Goal: Entertainment & Leisure: Consume media (video, audio)

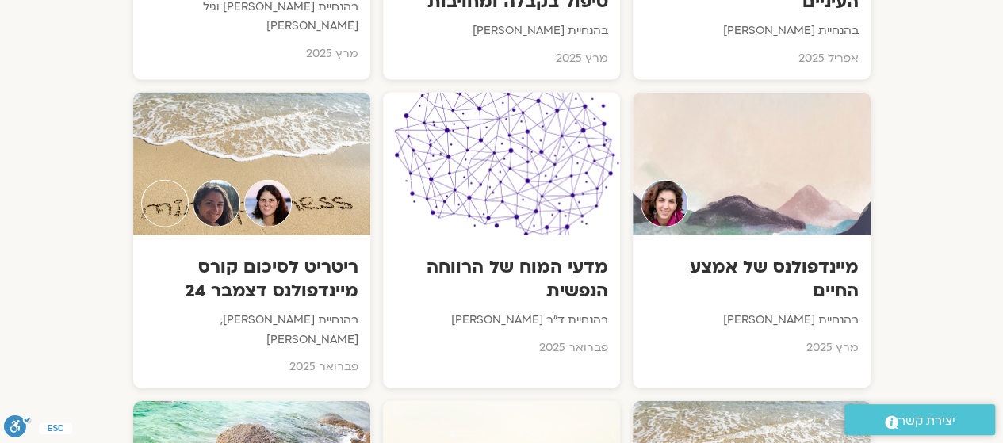
scroll to position [4710, 0]
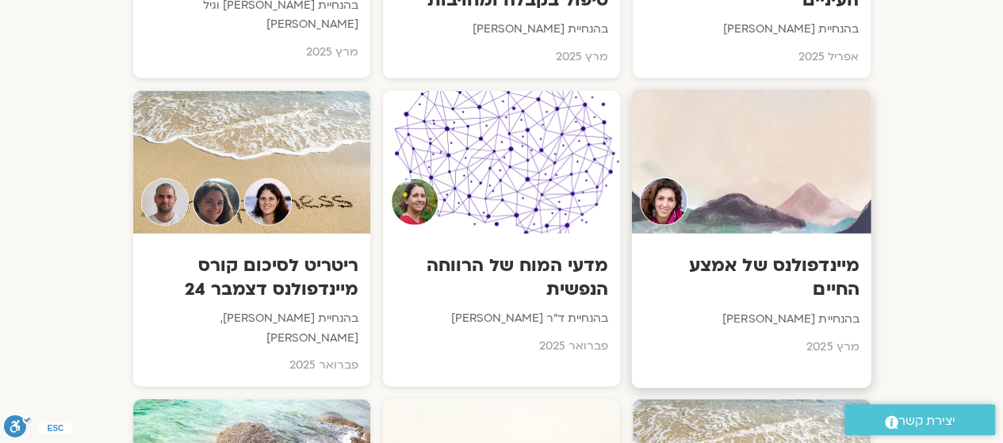
click at [784, 234] on div "מיינדפולנס של אמצע החיים בהנחיית אלה טולנאי מרץ 2025" at bounding box center [751, 302] width 239 height 136
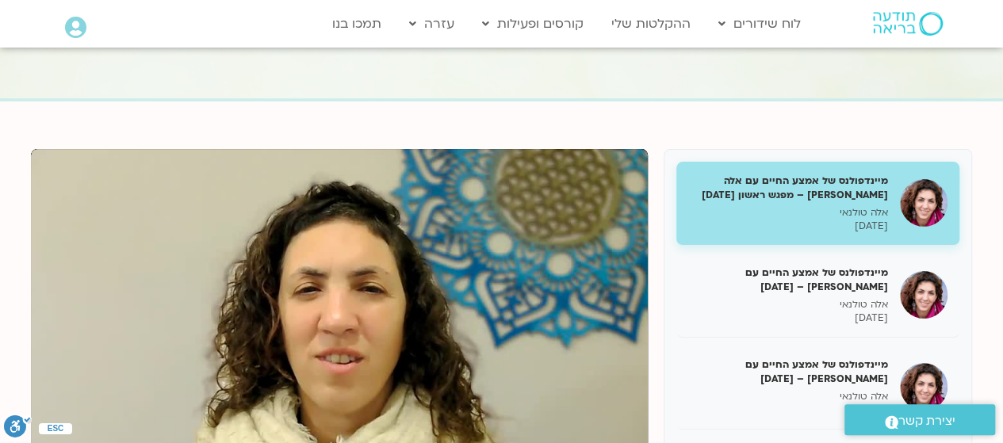
scroll to position [106, 0]
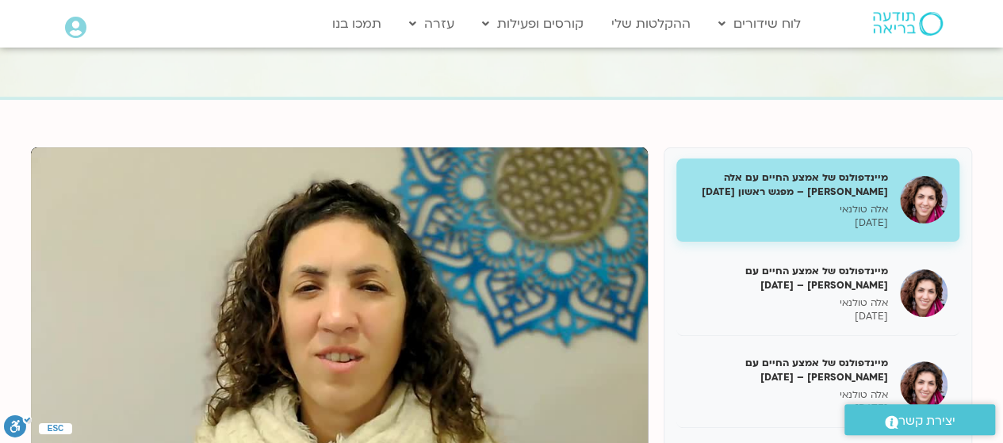
click at [803, 198] on h5 "מיינדפולנס של אמצע החיים עם אלה [PERSON_NAME] – מפגש ראשון [DATE]" at bounding box center [788, 184] width 200 height 29
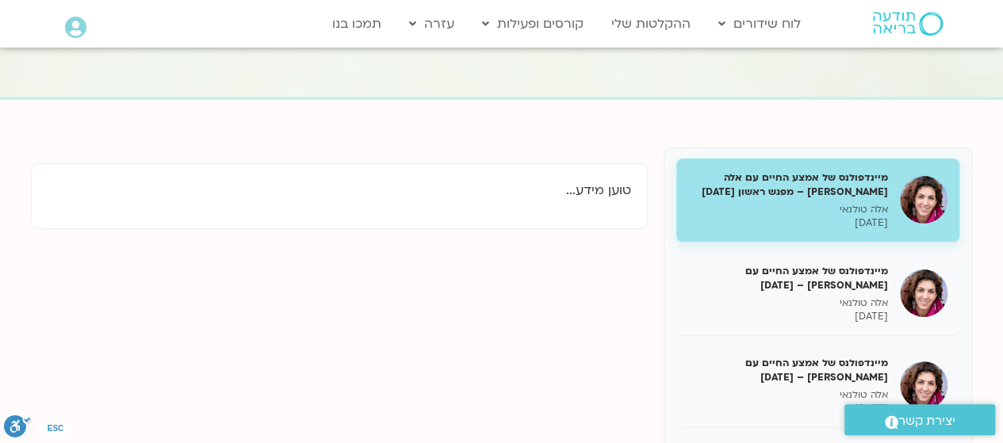
click at [804, 194] on h5 "מיינדפולנס של אמצע החיים עם אלה [PERSON_NAME] – מפגש ראשון [DATE]" at bounding box center [788, 184] width 200 height 29
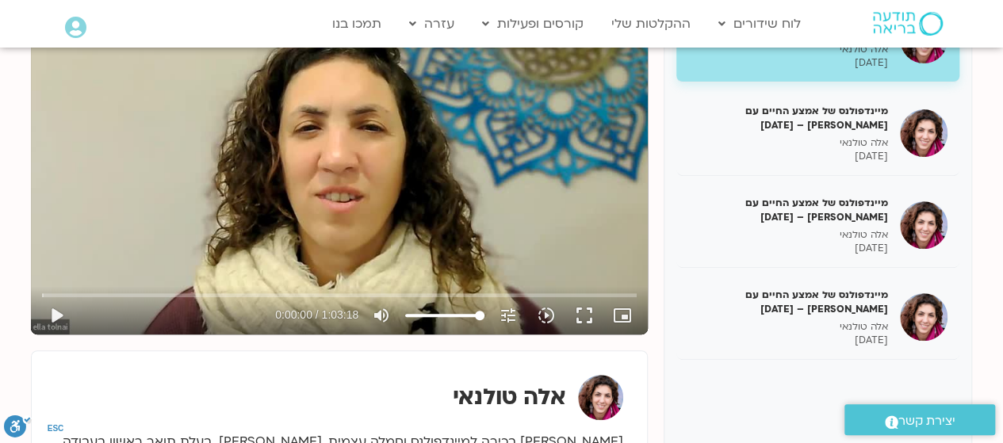
scroll to position [263, 0]
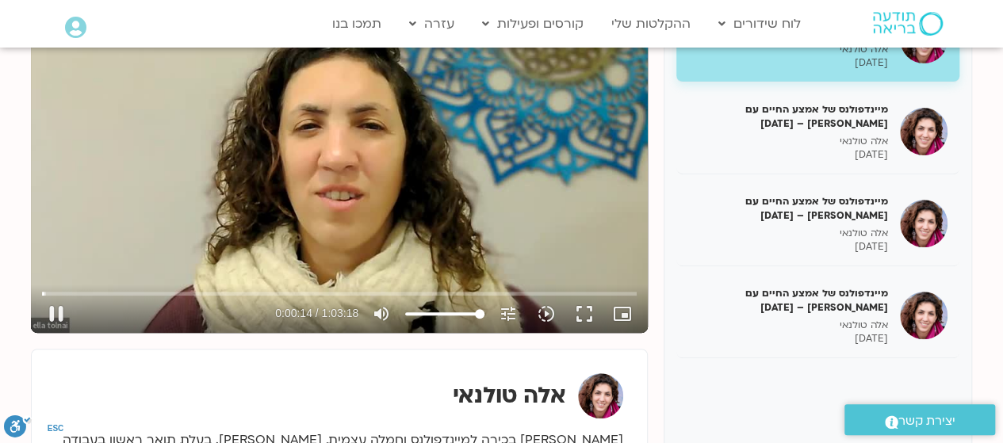
scroll to position [273, 0]
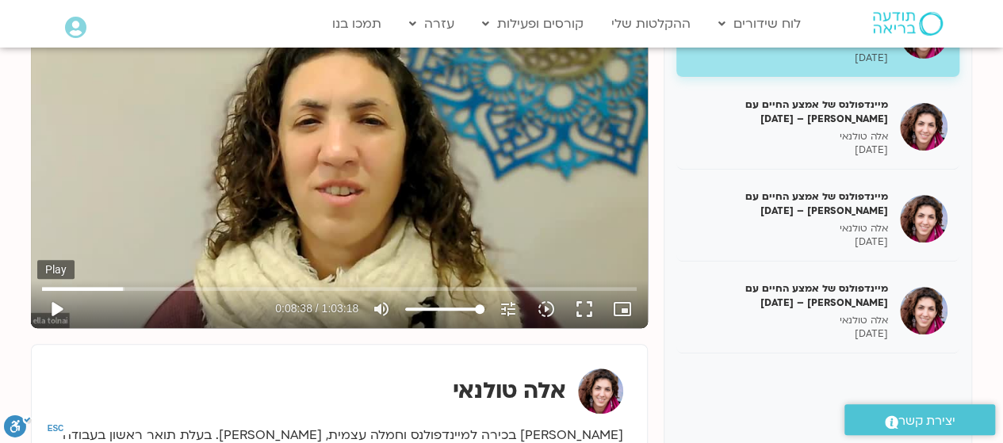
click at [67, 305] on button "play_arrow" at bounding box center [56, 309] width 38 height 38
type input "520.782186"
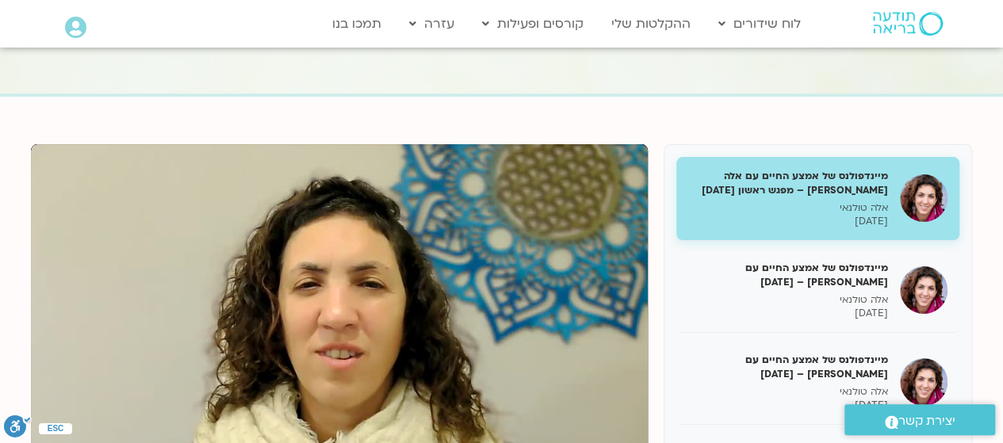
scroll to position [106, 0]
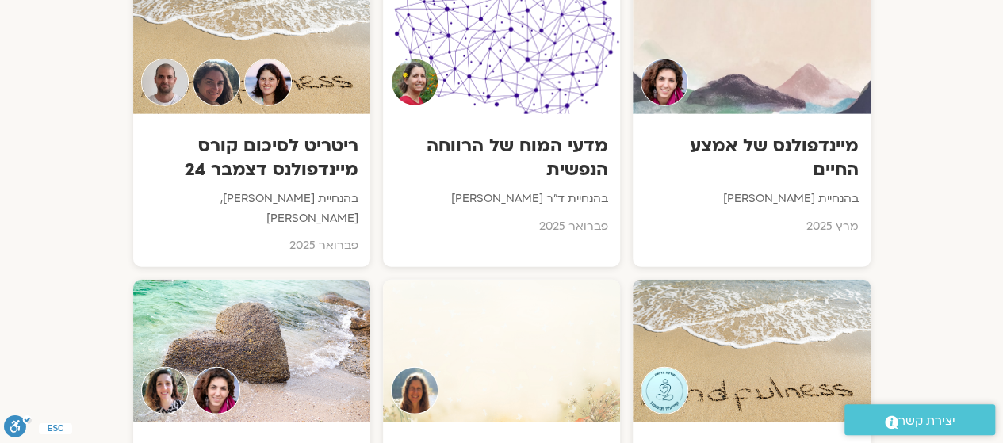
scroll to position [4834, 0]
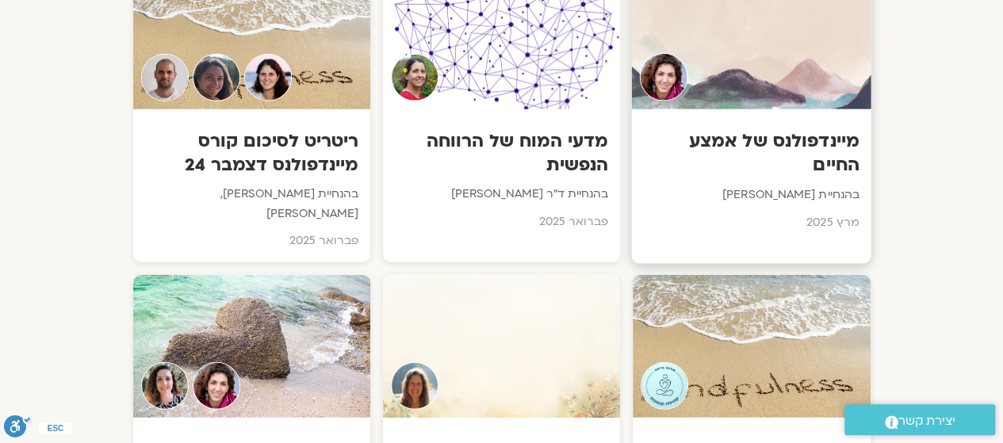
click at [776, 52] on div at bounding box center [751, 37] width 239 height 144
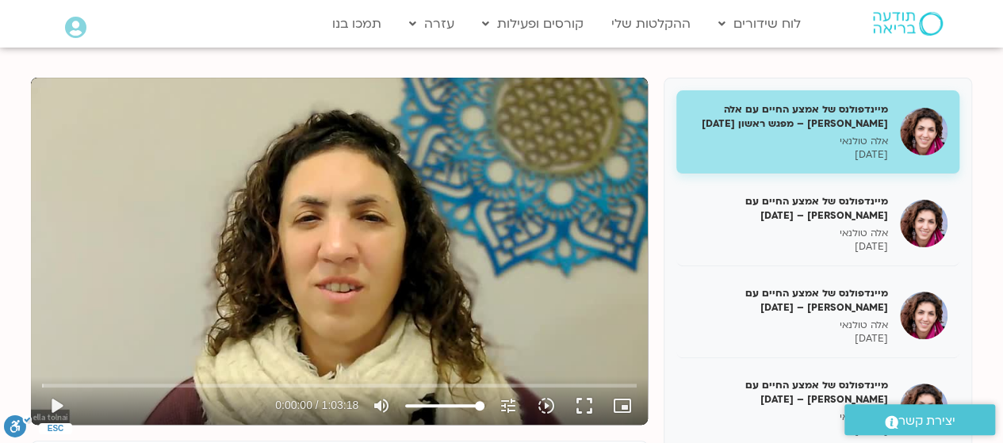
scroll to position [184, 0]
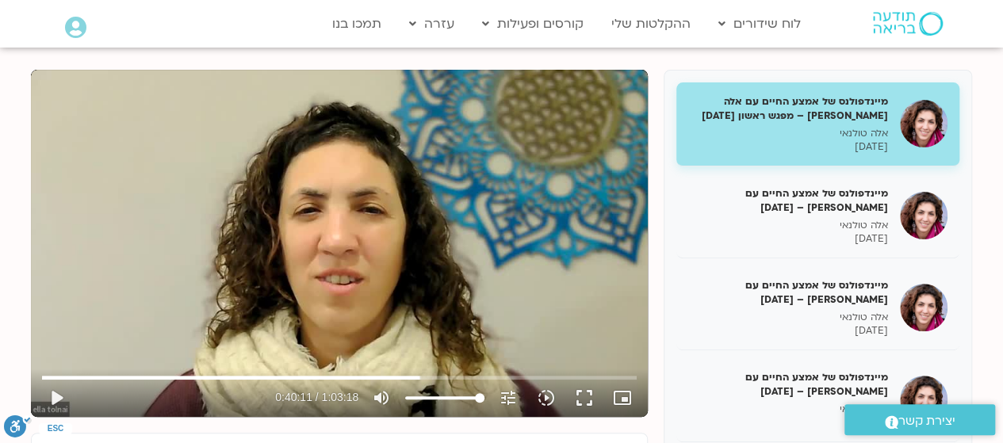
click at [123, 387] on div at bounding box center [173, 398] width 196 height 38
click at [418, 416] on div "play_arrow 0:08:07 / 1:03:18 volume_up Mute tune Resolution Auto 480p slow_moti…" at bounding box center [339, 398] width 604 height 38
click at [63, 396] on button "play_arrow" at bounding box center [56, 398] width 38 height 38
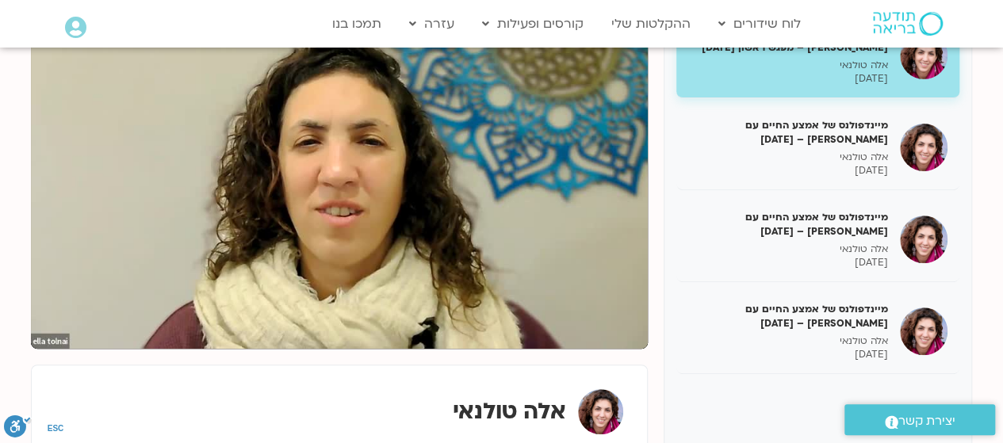
scroll to position [259, 0]
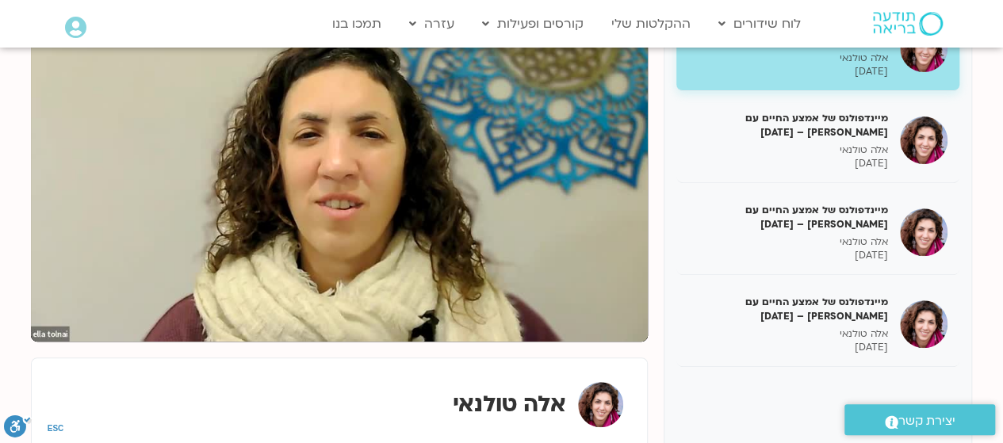
click at [971, 380] on div "מיינדפולנס של אמצע החיים עם אלה [PERSON_NAME] – מפגש ראשון [DATE] אלה [PERSON_N…" at bounding box center [818, 271] width 308 height 555
click at [955, 379] on div "מיינדפולנס של אמצע החיים עם אלה [PERSON_NAME] – מפגש ראשון [DATE] אלה [PERSON_N…" at bounding box center [818, 271] width 308 height 555
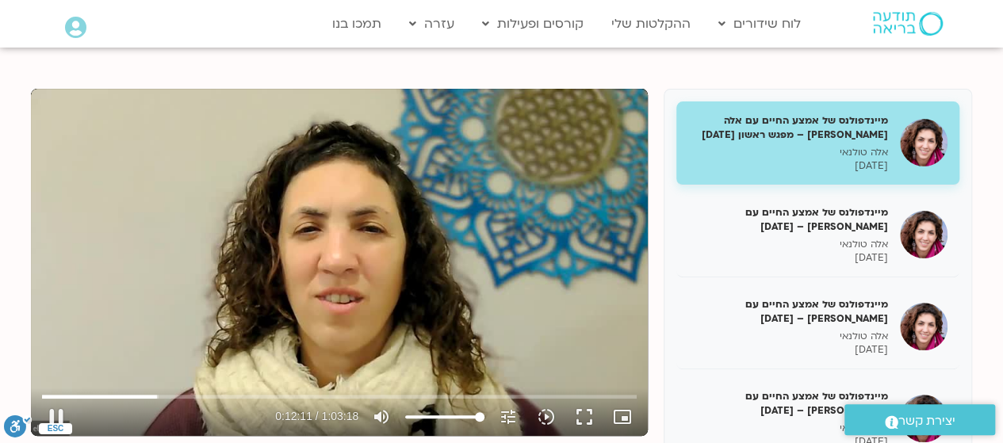
scroll to position [167, 0]
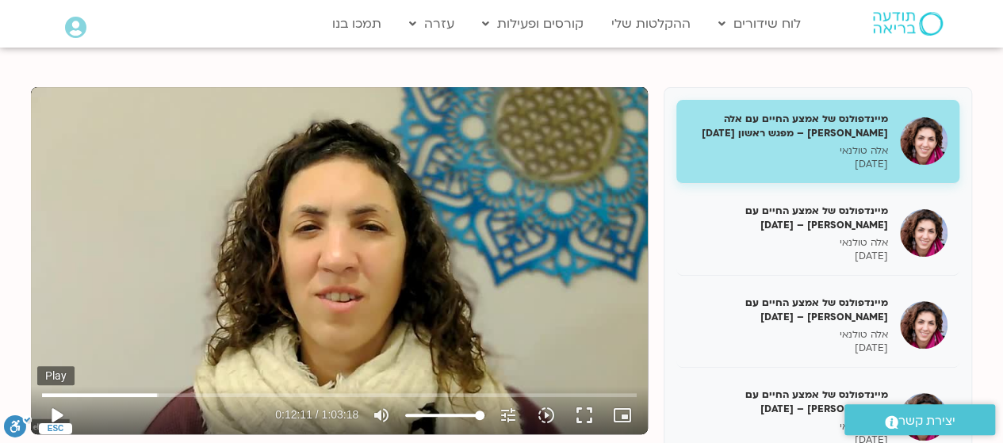
click at [44, 415] on button "play_arrow" at bounding box center [56, 415] width 38 height 38
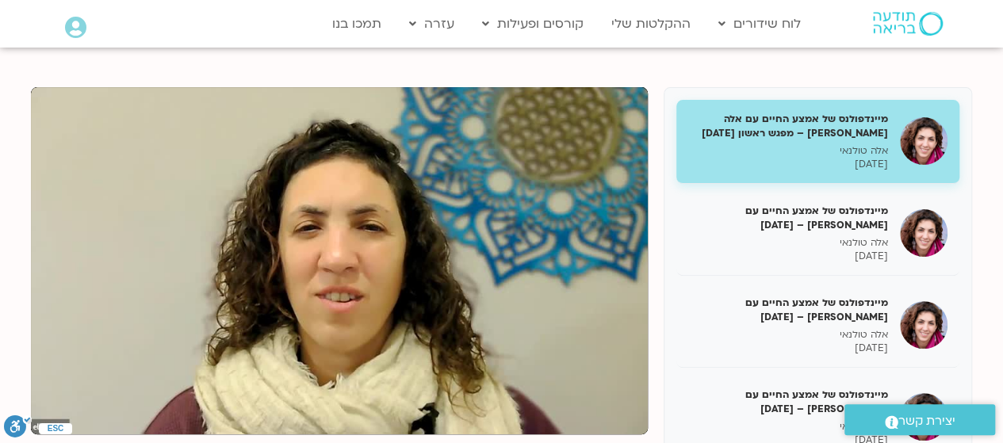
type input "877.277103"
